Goal: Book appointment/travel/reservation

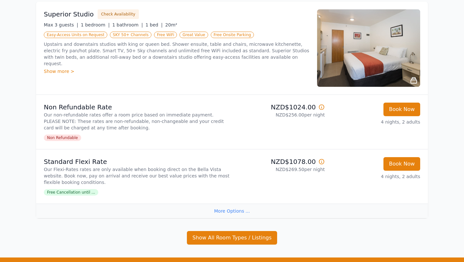
scroll to position [403, 0]
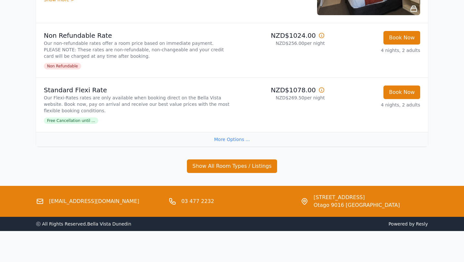
click at [228, 136] on div "More Options ..." at bounding box center [232, 139] width 392 height 15
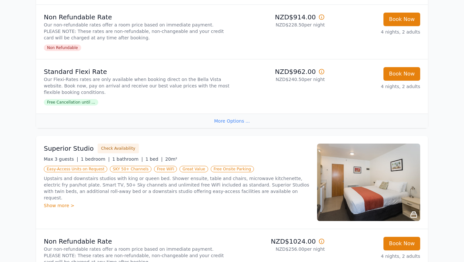
scroll to position [389, 0]
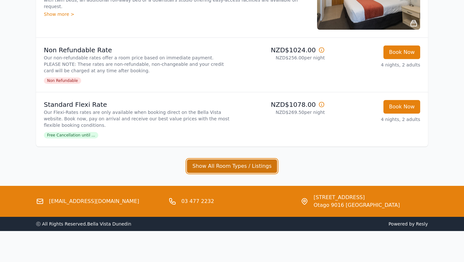
click at [237, 163] on button "Show All Room Types / Listings" at bounding box center [232, 166] width 90 height 14
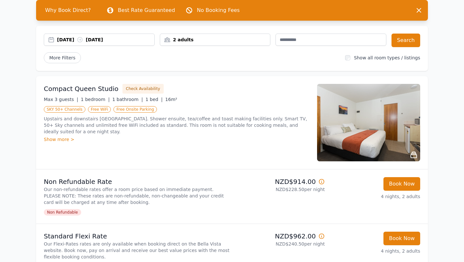
scroll to position [63, 0]
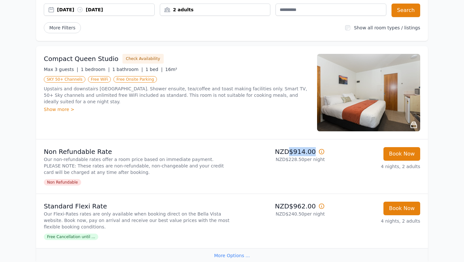
drag, startPoint x: 293, startPoint y: 152, endPoint x: 324, endPoint y: 151, distance: 31.9
click at [325, 151] on li "Non Refundable Rate Our non-refundable rates offer a room price based on immedi…" at bounding box center [232, 166] width 392 height 54
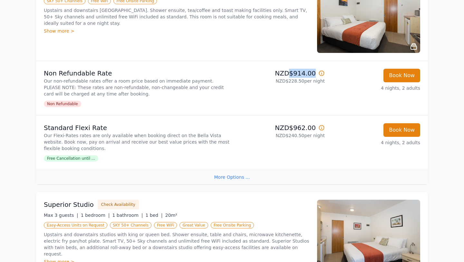
scroll to position [143, 0]
